Goal: Check status: Check status

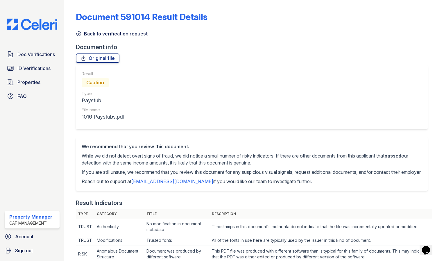
click at [79, 33] on icon at bounding box center [79, 34] width 4 height 4
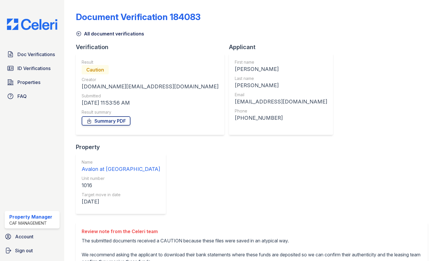
click at [78, 33] on icon at bounding box center [79, 34] width 4 height 4
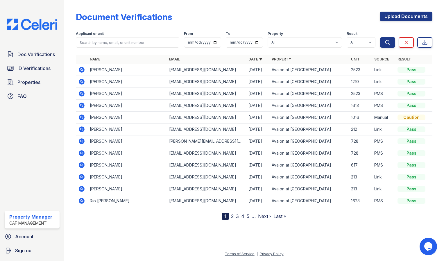
click at [232, 216] on link "2" at bounding box center [232, 216] width 3 height 6
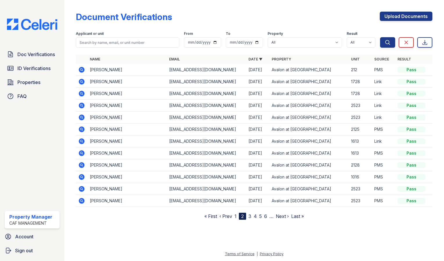
click at [235, 216] on link "1" at bounding box center [236, 216] width 2 height 6
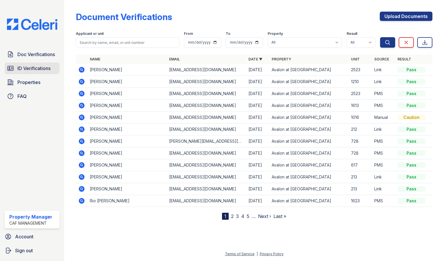
click at [37, 67] on span "ID Verifications" at bounding box center [33, 68] width 33 height 7
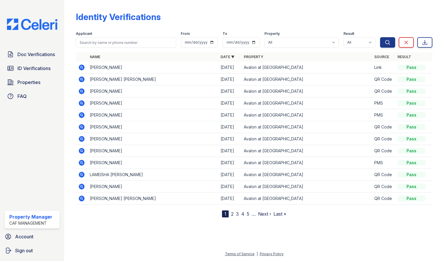
click at [81, 126] on icon at bounding box center [81, 126] width 1 height 1
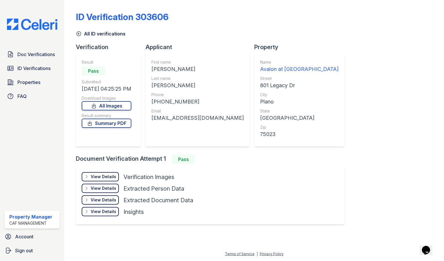
click at [109, 175] on div "View Details" at bounding box center [104, 177] width 26 height 6
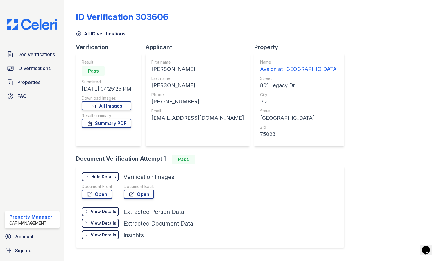
click at [109, 175] on div "Hide Details" at bounding box center [103, 177] width 25 height 6
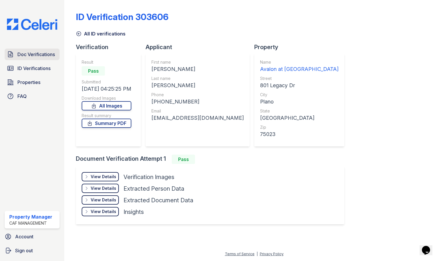
click at [47, 54] on span "Doc Verifications" at bounding box center [36, 54] width 38 height 7
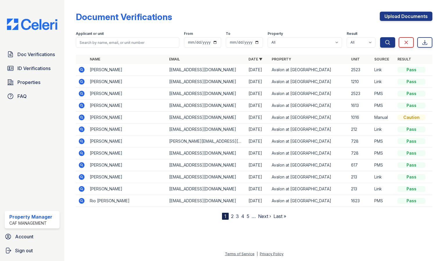
click at [174, 228] on div "Document Verifications Upload Documents Filter Applicant or unit From To Proper…" at bounding box center [255, 114] width 362 height 229
